Goal: Task Accomplishment & Management: Manage account settings

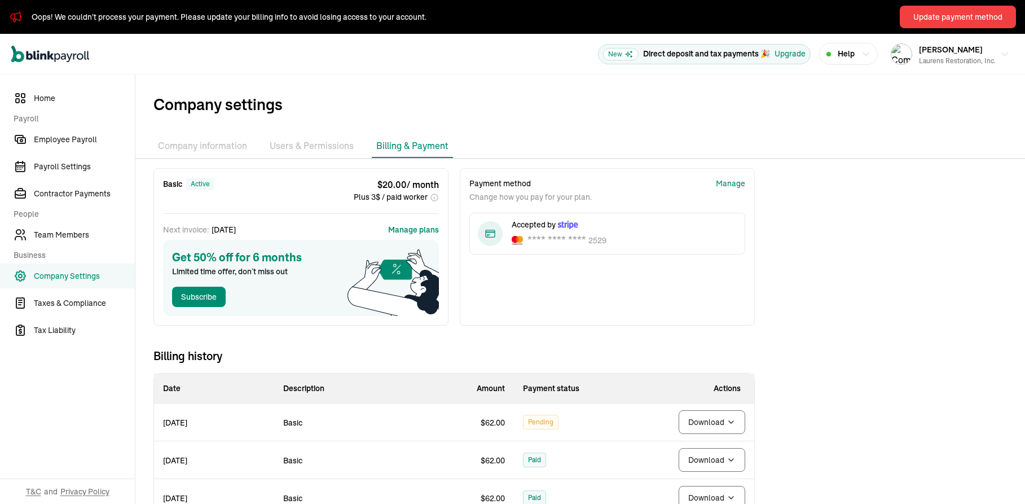
scroll to position [71, 0]
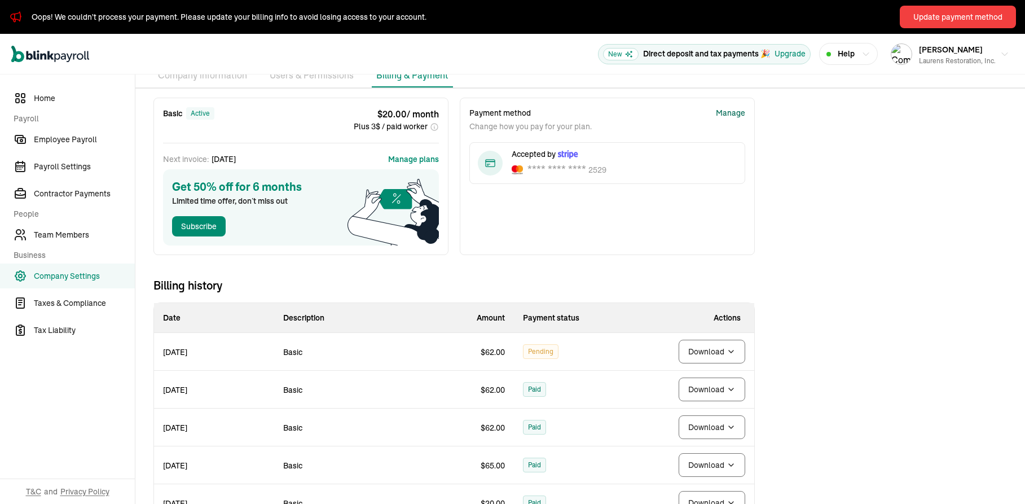
click at [738, 111] on div "Manage" at bounding box center [730, 113] width 29 height 12
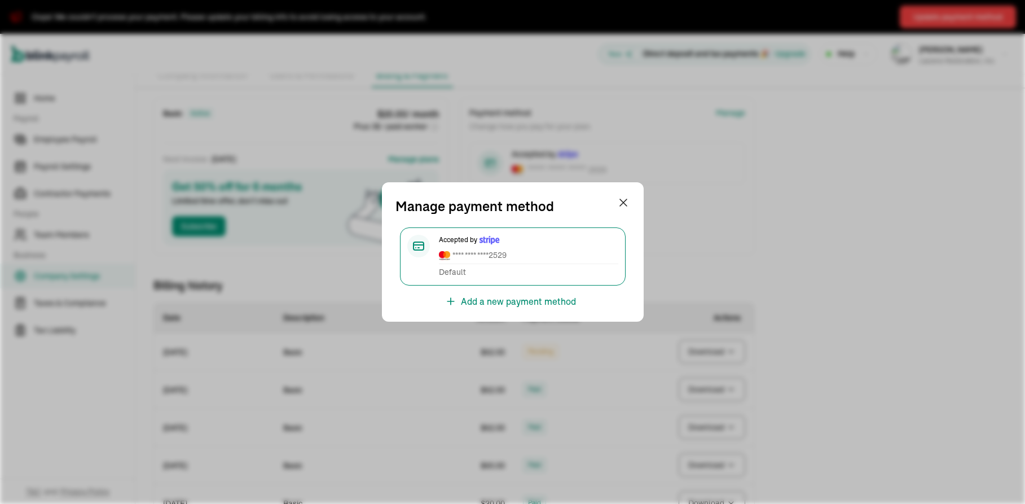
click at [508, 260] on span "**** **** **** 2529" at bounding box center [528, 255] width 179 height 12
click at [415, 252] on div at bounding box center [418, 246] width 23 height 23
click at [453, 273] on span "Default" at bounding box center [452, 272] width 27 height 12
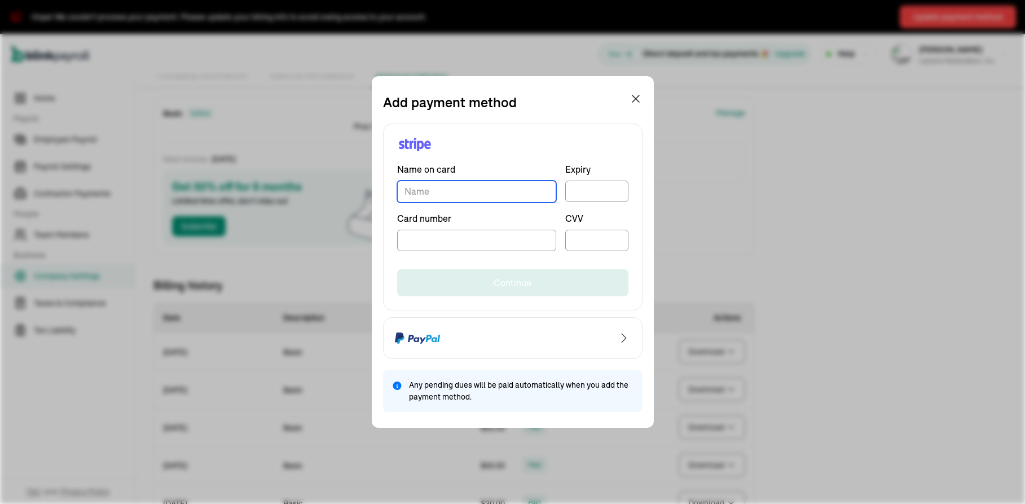
click at [528, 198] on input "TextInput" at bounding box center [476, 192] width 159 height 22
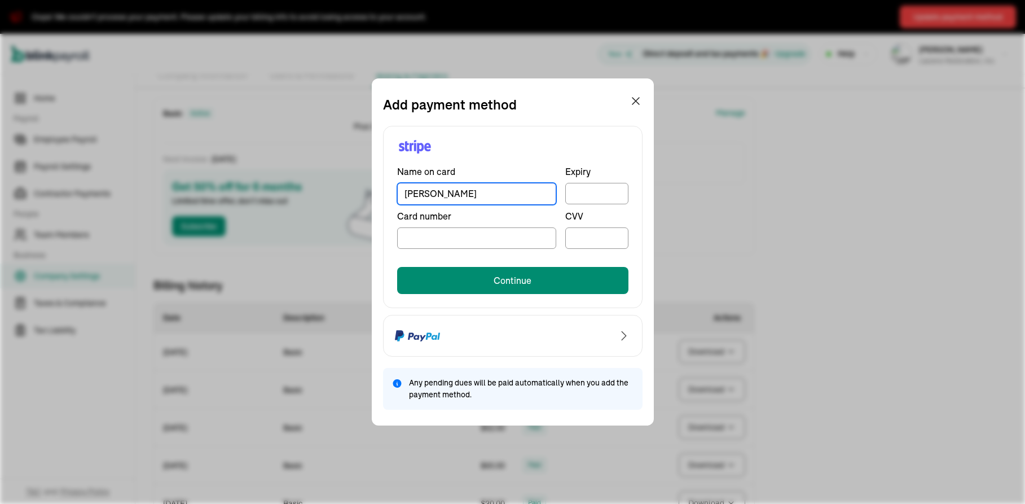
type input "[PERSON_NAME]"
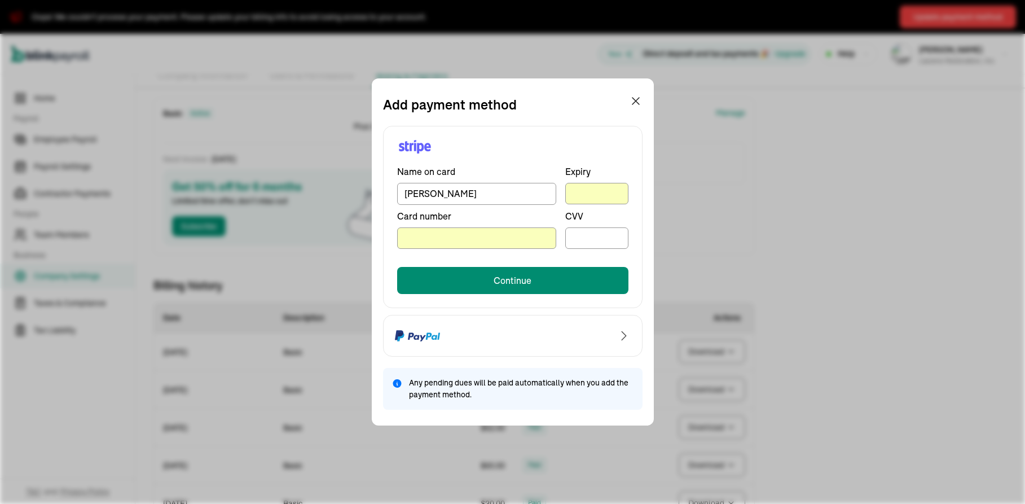
click at [603, 230] on div at bounding box center [597, 238] width 63 height 22
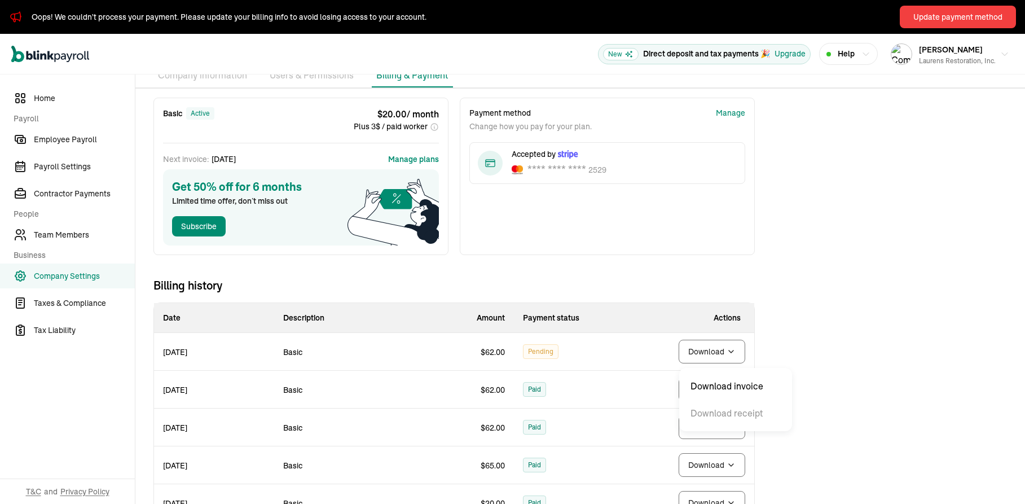
click at [703, 348] on body "Oops! We couldn't process your payment. Please update your billing info to avoi…" at bounding box center [512, 252] width 1025 height 504
click at [982, 24] on button "Update payment method" at bounding box center [958, 17] width 116 height 23
click at [943, 21] on div "Update payment method" at bounding box center [958, 17] width 89 height 12
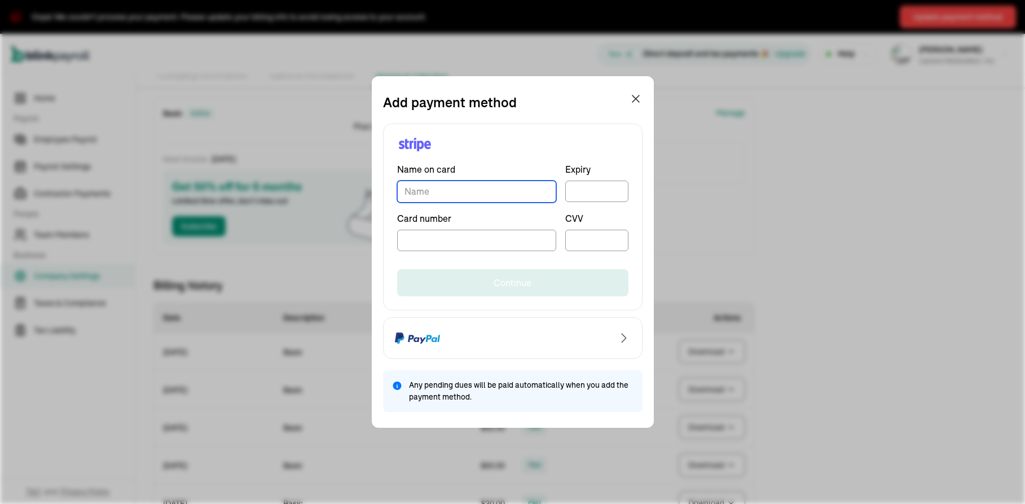
click at [528, 192] on input "TextInput" at bounding box center [476, 192] width 159 height 22
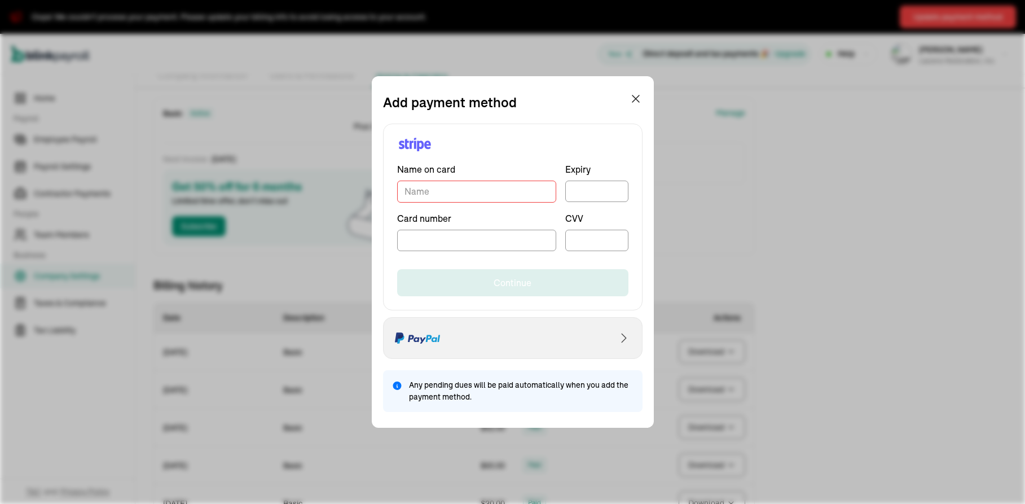
click at [623, 339] on icon "Select PayPal as payment method" at bounding box center [624, 338] width 14 height 14
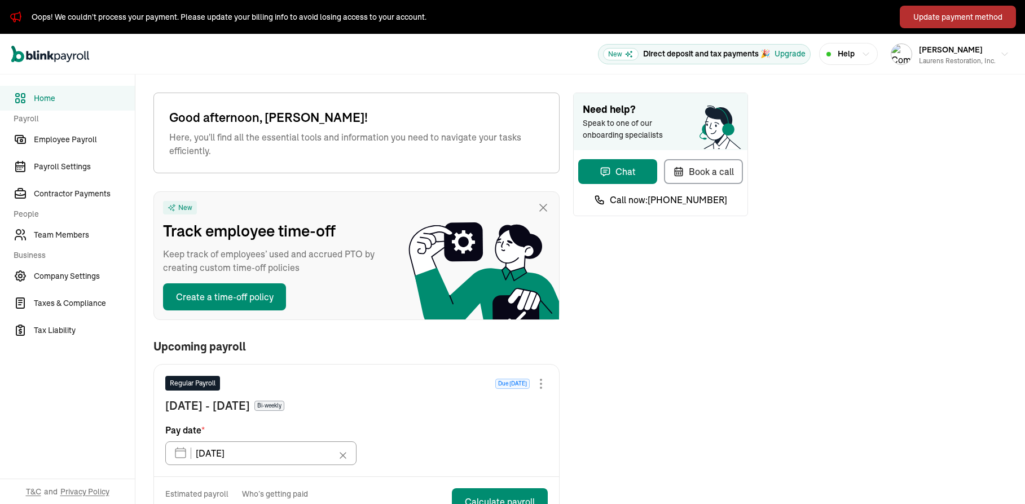
click at [959, 16] on div "Update payment method" at bounding box center [958, 17] width 89 height 12
click at [956, 17] on div "Update payment method" at bounding box center [958, 17] width 89 height 12
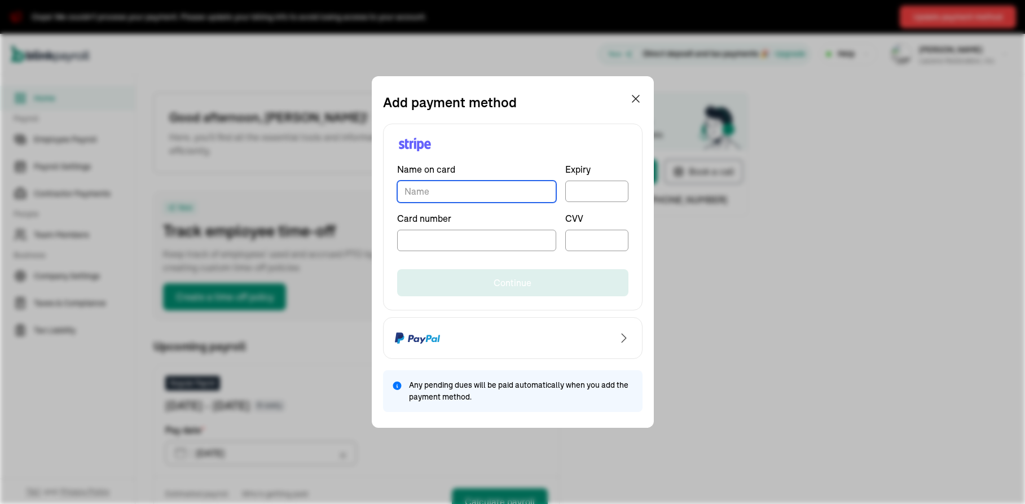
click at [486, 194] on input "TextInput" at bounding box center [476, 192] width 159 height 22
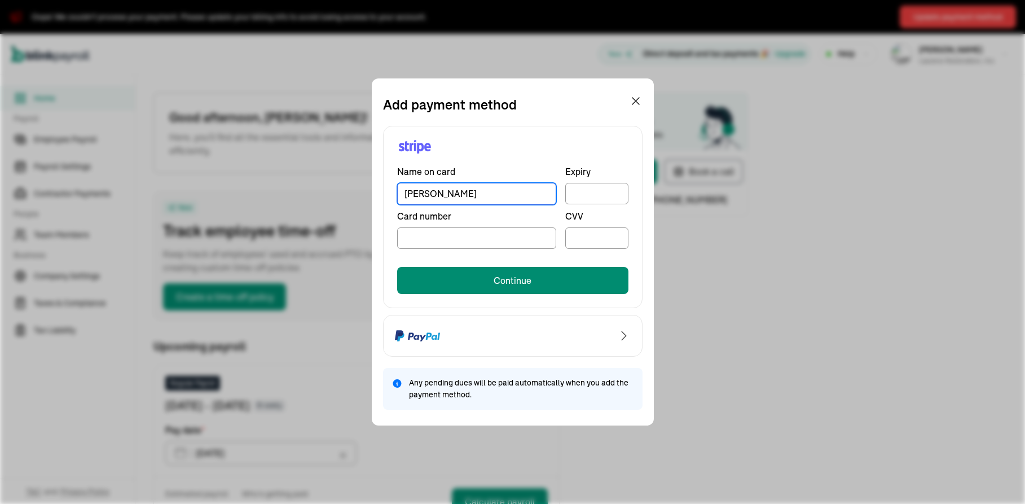
type input "[PERSON_NAME]"
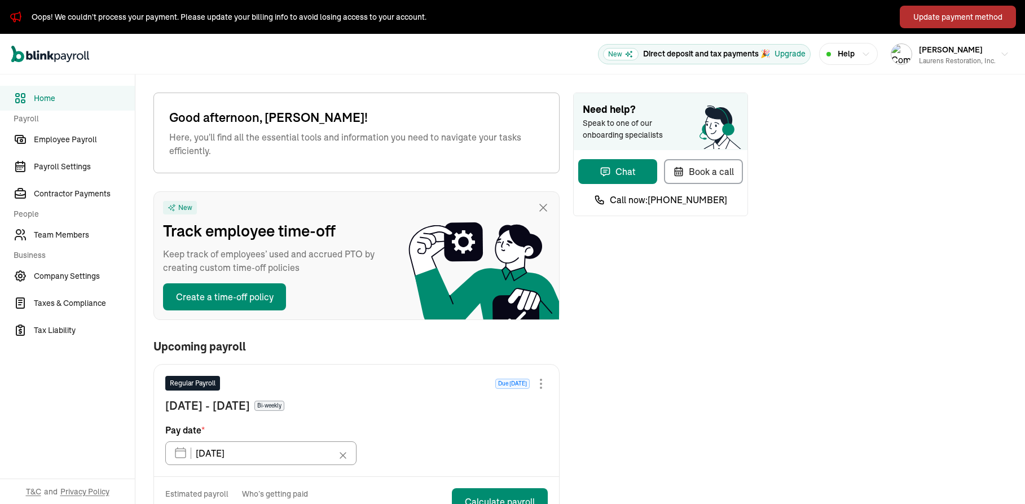
click at [952, 27] on button "Update payment method" at bounding box center [958, 17] width 116 height 23
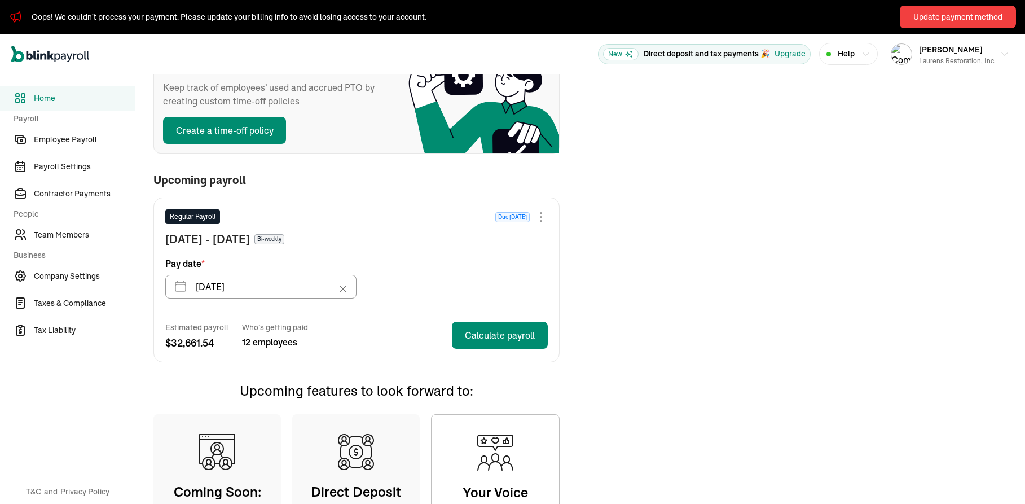
scroll to position [170, 0]
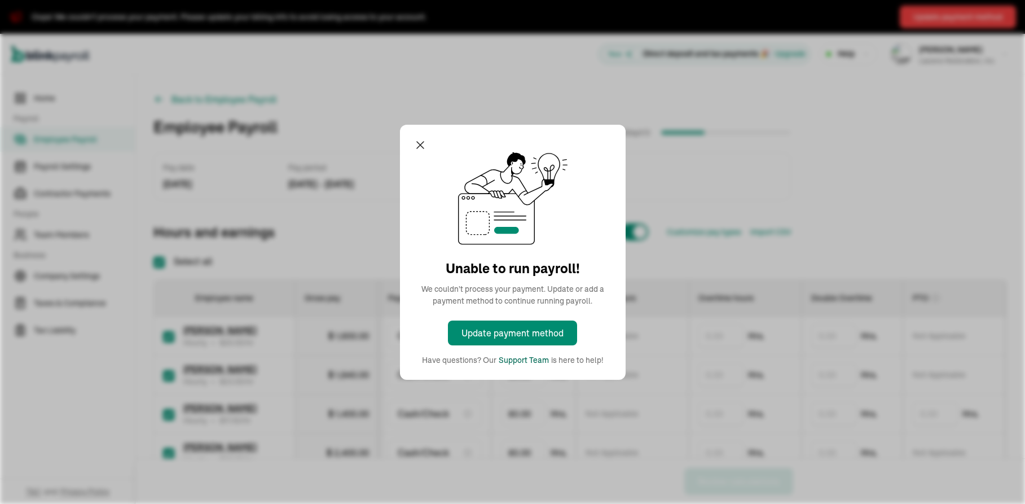
click at [518, 362] on div "Support Team" at bounding box center [524, 360] width 50 height 12
